Goal: Information Seeking & Learning: Learn about a topic

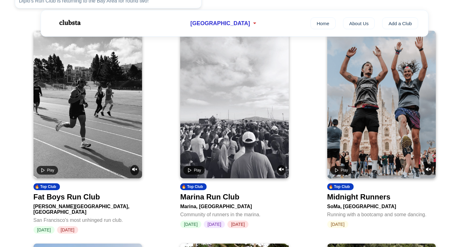
scroll to position [270, 0]
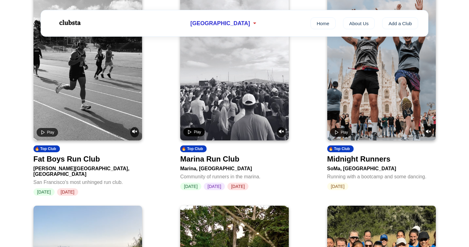
click at [190, 134] on polygon "Play video" at bounding box center [189, 132] width 3 height 4
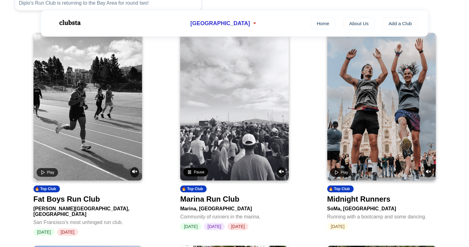
scroll to position [223, 0]
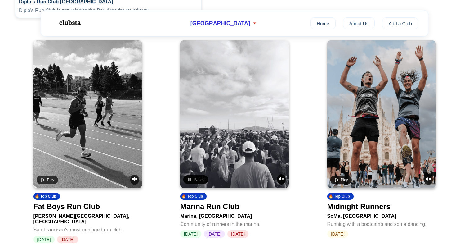
click at [280, 180] on icon "Unmute video" at bounding box center [281, 178] width 5 height 5
click at [280, 184] on button "Mute video" at bounding box center [281, 179] width 9 height 10
click at [48, 184] on button "Play" at bounding box center [47, 179] width 21 height 9
click at [134, 181] on icon "Unmute video" at bounding box center [134, 178] width 5 height 5
click at [134, 179] on icon "Mute video" at bounding box center [134, 178] width 5 height 5
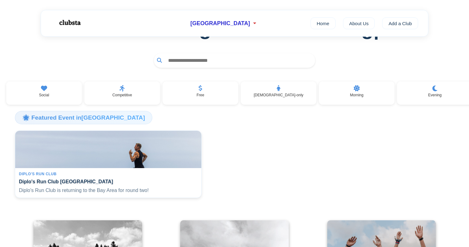
scroll to position [0, 0]
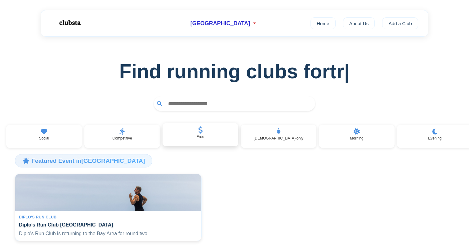
click at [196, 140] on div "Free" at bounding box center [201, 135] width 76 height 24
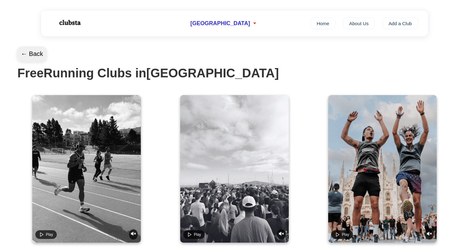
click at [38, 55] on button "← Back" at bounding box center [32, 54] width 30 height 15
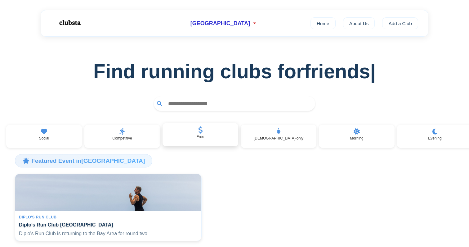
click at [185, 132] on div "Free" at bounding box center [201, 135] width 76 height 24
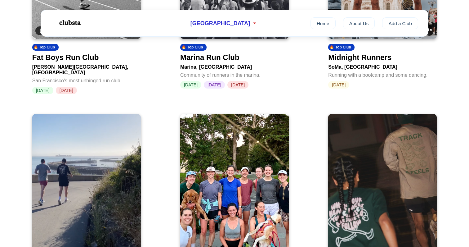
scroll to position [204, 0]
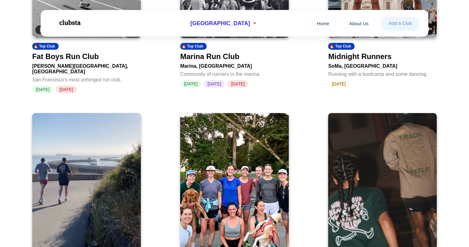
click at [391, 26] on link "Add a Club" at bounding box center [400, 23] width 36 height 12
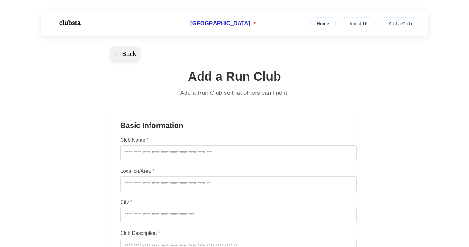
click at [133, 55] on button "← Back" at bounding box center [125, 54] width 30 height 15
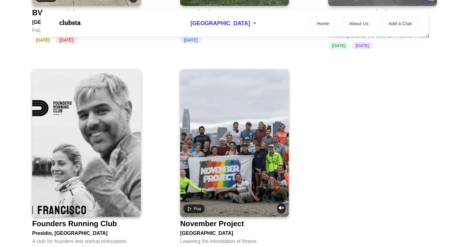
scroll to position [922, 0]
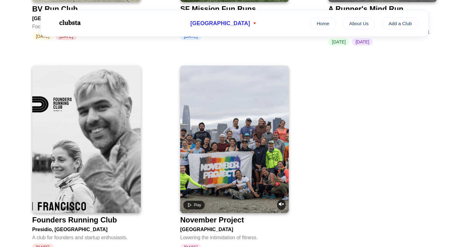
click at [100, 232] on div "A club for founders and startup enthusiasts." at bounding box center [86, 236] width 109 height 8
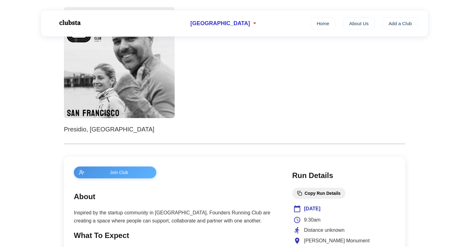
scroll to position [38, 0]
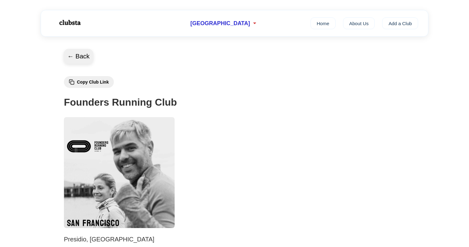
click at [88, 60] on button "← Back" at bounding box center [79, 56] width 30 height 15
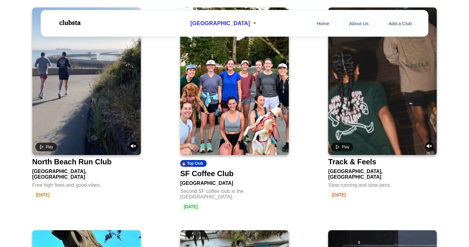
scroll to position [287, 0]
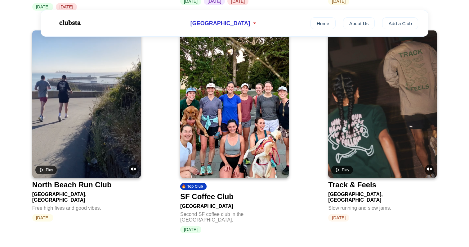
click at [364, 203] on div "Slow running and slow jams." at bounding box center [382, 207] width 109 height 8
